Goal: Transaction & Acquisition: Subscribe to service/newsletter

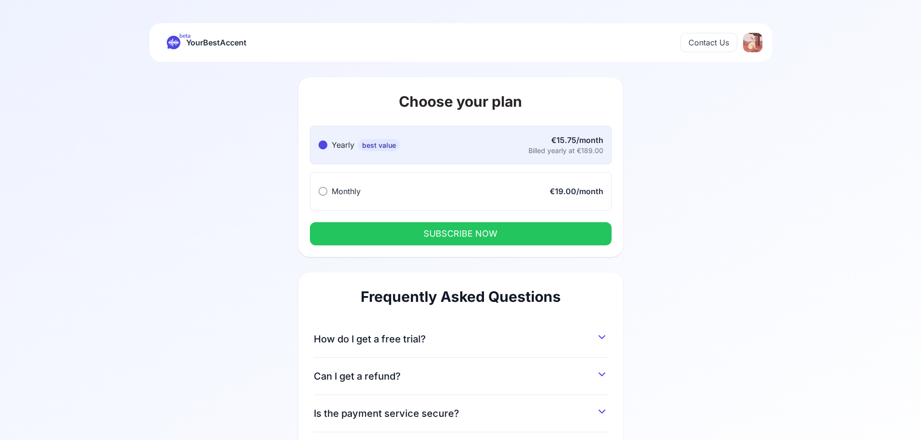
click at [654, 148] on div "Choose your plan Yearly best value Yearly best value €15.75/month Billed yearly…" at bounding box center [460, 300] width 557 height 476
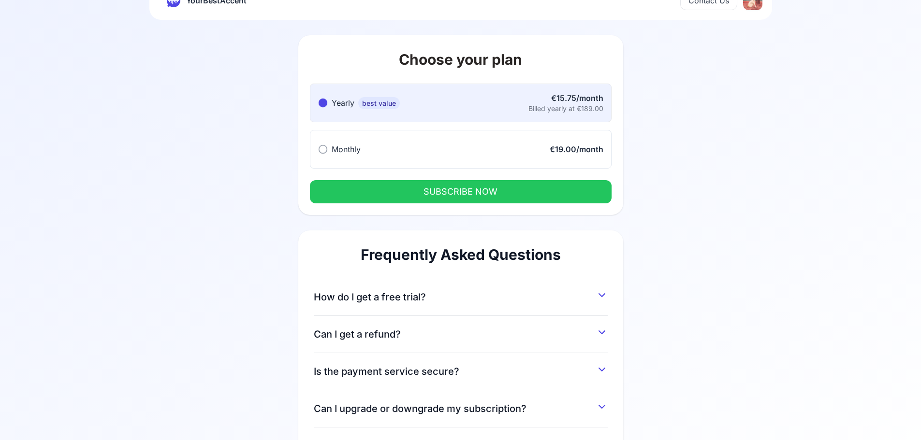
scroll to position [48, 0]
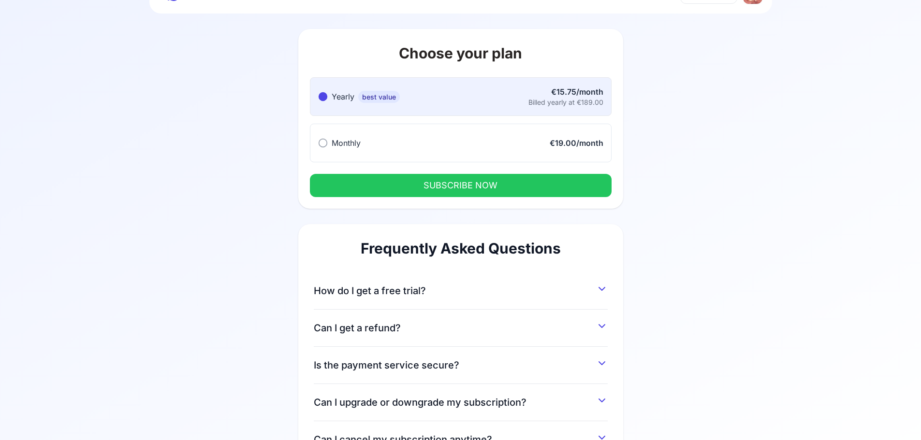
click at [501, 289] on button "How do I get a free trial?" at bounding box center [461, 288] width 294 height 17
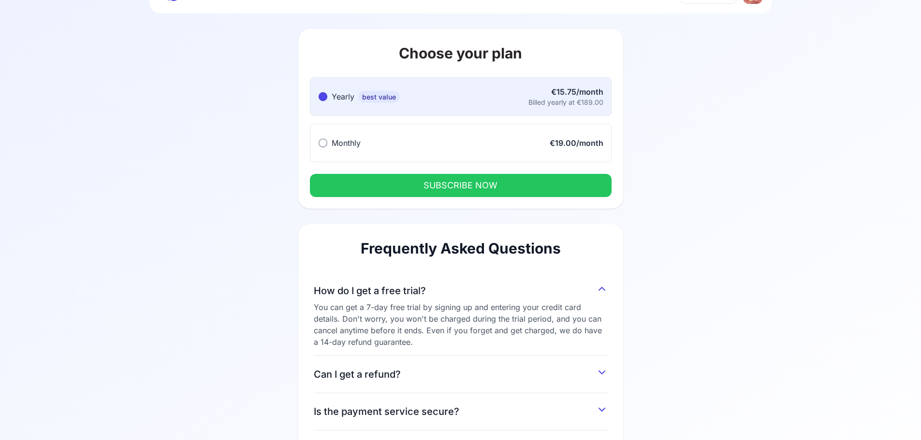
click at [487, 289] on button "How do I get a free trial?" at bounding box center [461, 288] width 294 height 17
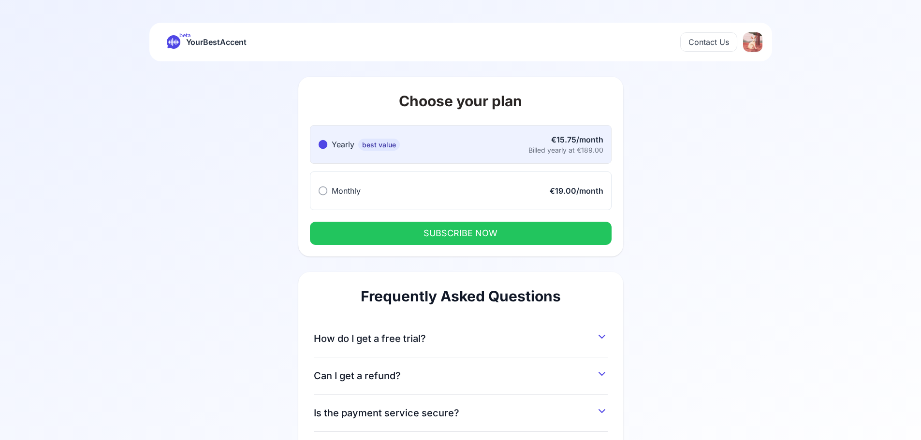
scroll to position [0, 0]
click at [348, 174] on button "Monthly Monthly €19.00/month" at bounding box center [461, 191] width 302 height 39
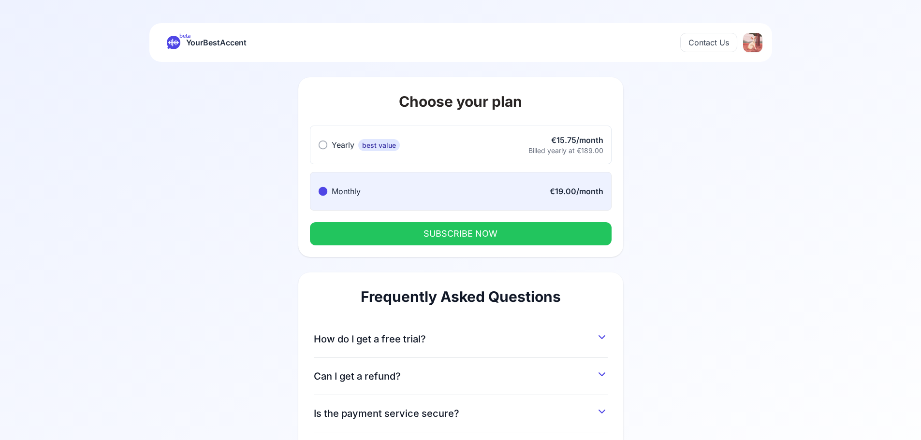
click at [350, 145] on span "Yearly" at bounding box center [343, 145] width 23 height 10
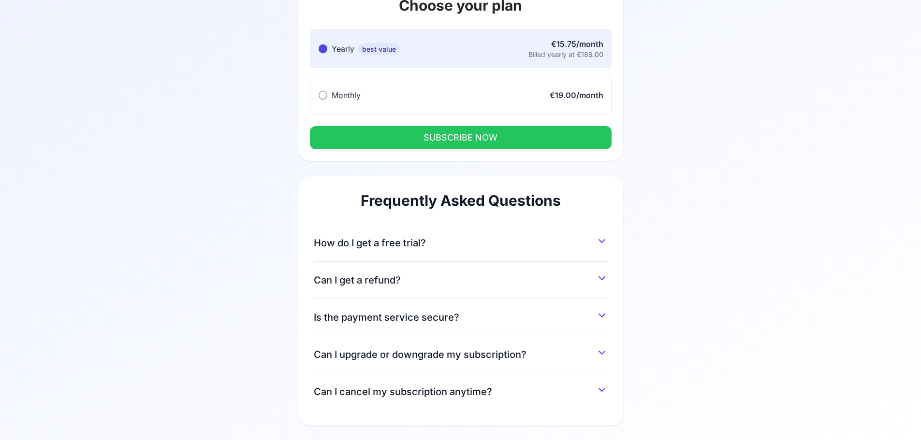
scroll to position [97, 0]
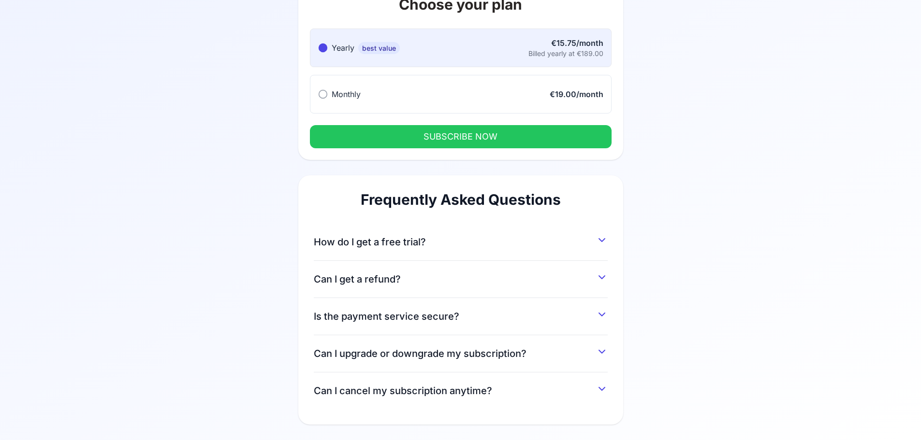
click at [417, 273] on button "Can I get a refund?" at bounding box center [461, 277] width 294 height 17
